Goal: Navigation & Orientation: Find specific page/section

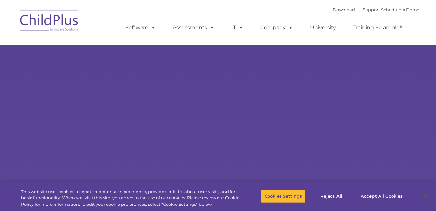
type input ""
select select "MEDIUM"
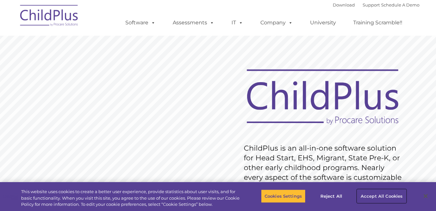
click at [371, 195] on button "Accept All Cookies" at bounding box center [381, 196] width 49 height 14
